Goal: Information Seeking & Learning: Get advice/opinions

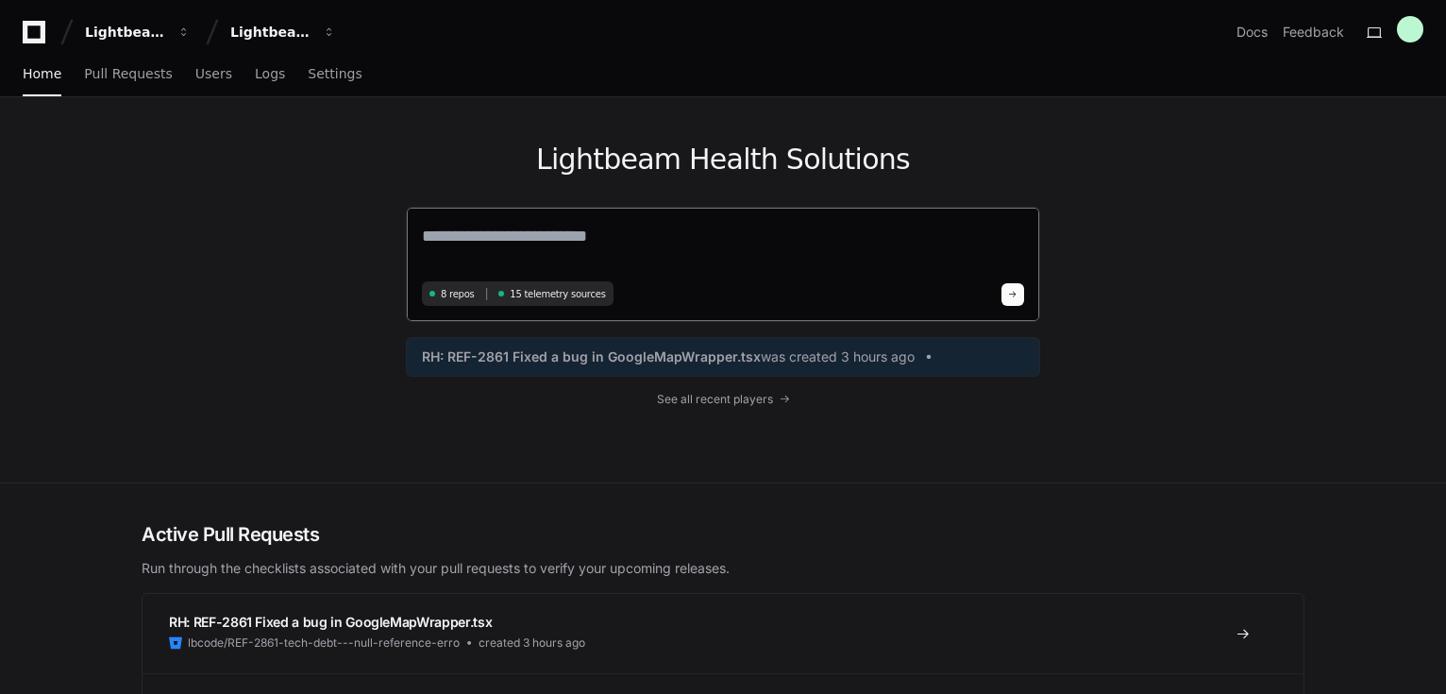
click at [495, 234] on textarea at bounding box center [723, 249] width 602 height 53
type textarea "**********"
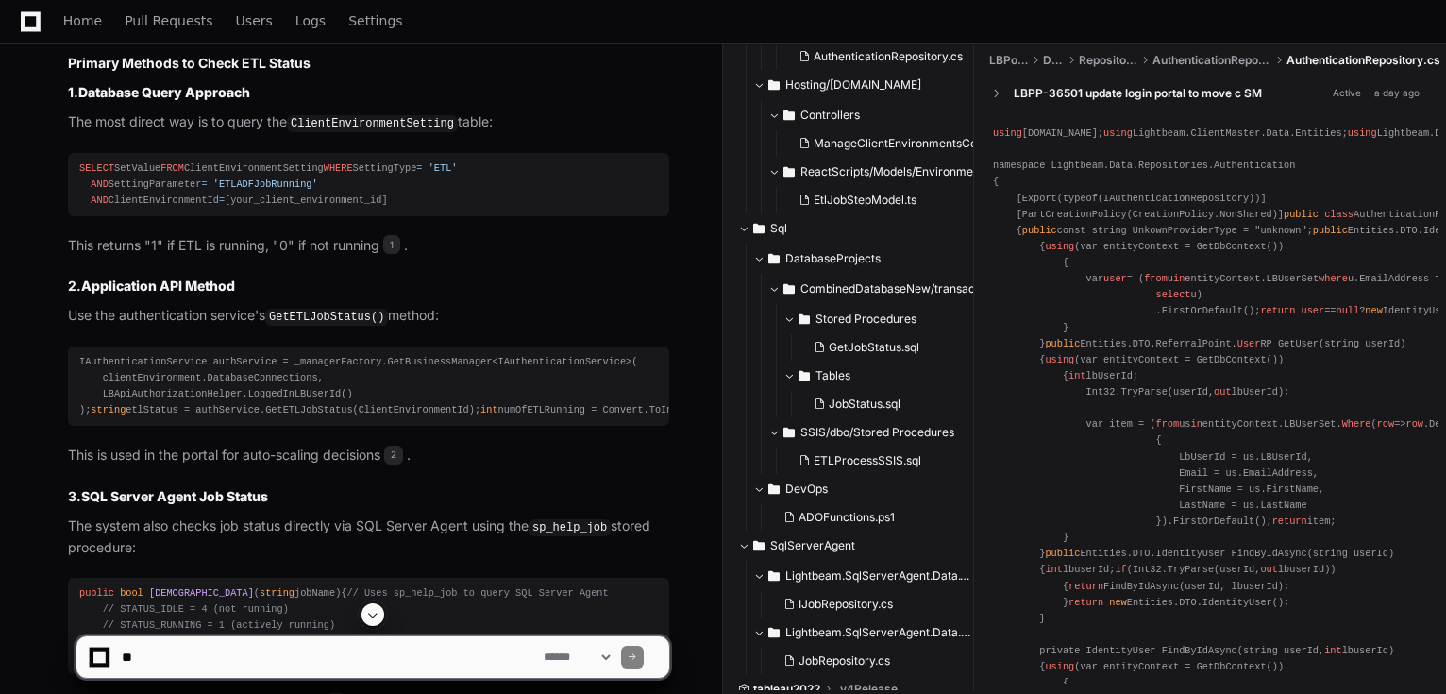
scroll to position [1737, 0]
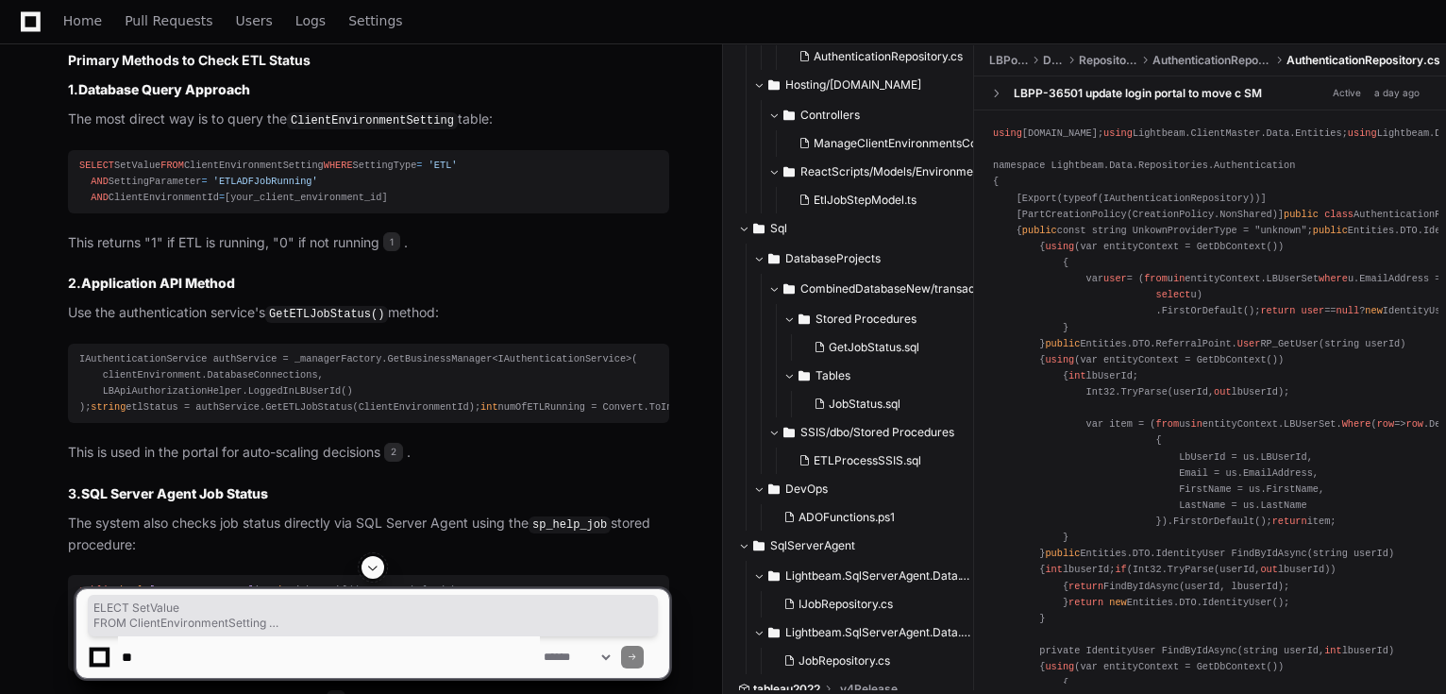
drag, startPoint x: 393, startPoint y: 226, endPoint x: 73, endPoint y: 147, distance: 329.4
click at [73, 150] on pre "SELECT SetValue FROM ClientEnvironmentSetting WHERE SettingType = 'ETL' AND Set…" at bounding box center [368, 181] width 601 height 63
copy div "SELECT SetValue FROM ClientEnvironmentSetting WHERE SettingType = 'ETL' AND Set…"
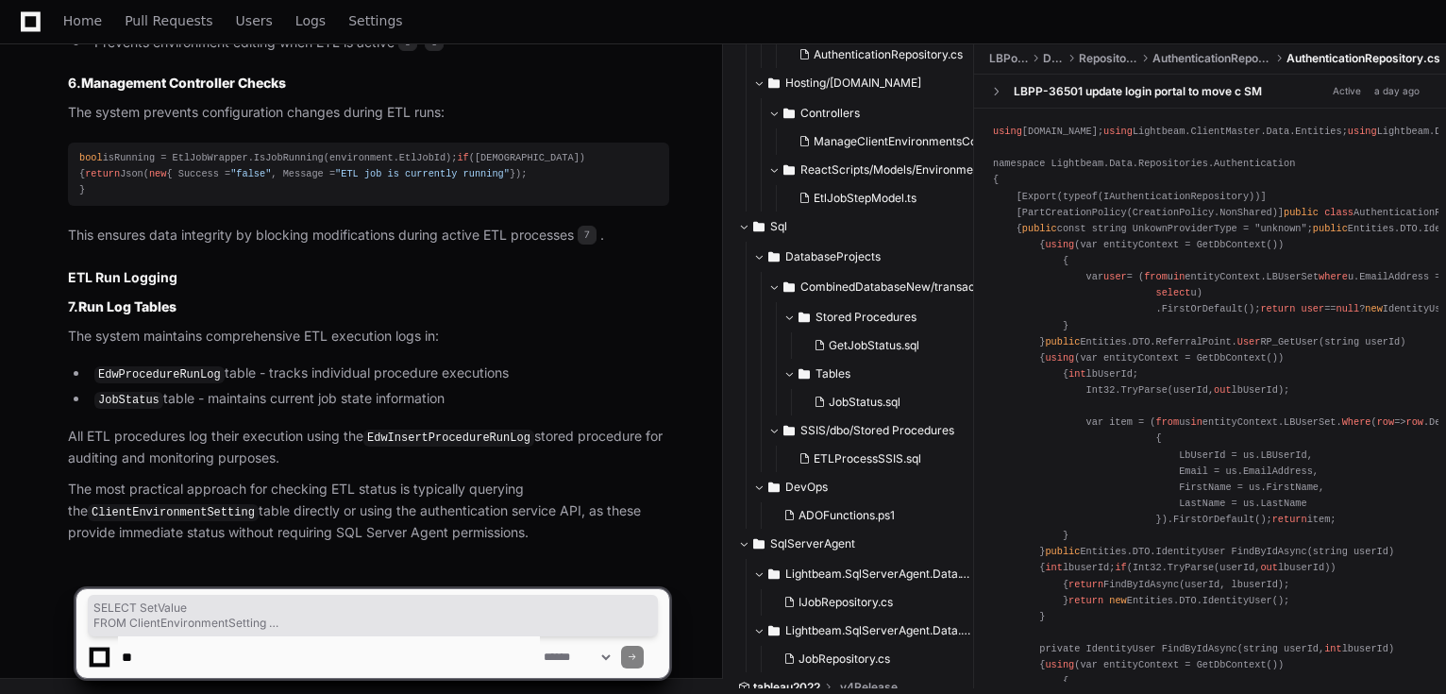
scroll to position [2902, 0]
click at [482, 489] on p "The most practical approach for checking ETL status is typically querying the C…" at bounding box center [368, 511] width 601 height 65
